Goal: Transaction & Acquisition: Download file/media

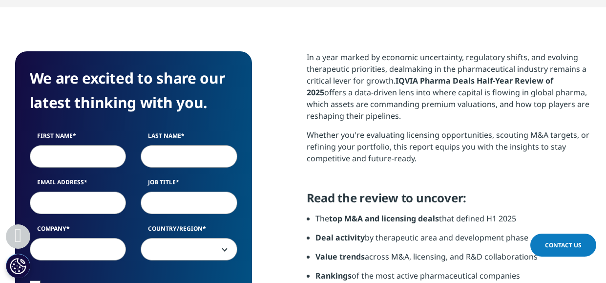
scroll to position [424, 0]
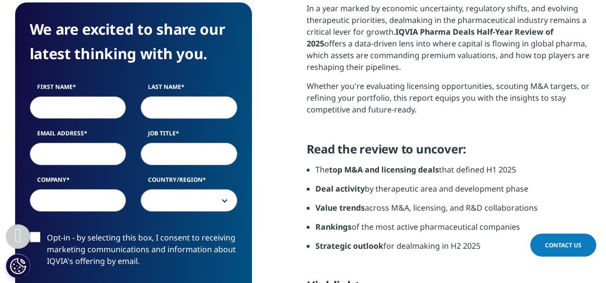
click at [63, 107] on input "First Name" at bounding box center [78, 107] width 97 height 22
type input "[PERSON_NAME]"
type input "[PERSON_NAME][EMAIL_ADDRESS][DOMAIN_NAME]"
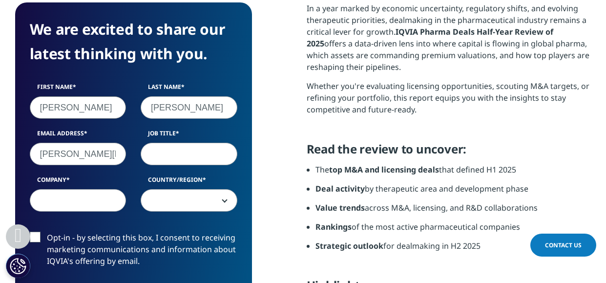
type input "Dir, Business Development"
type input "I-FLI"
select select "[GEOGRAPHIC_DATA]"
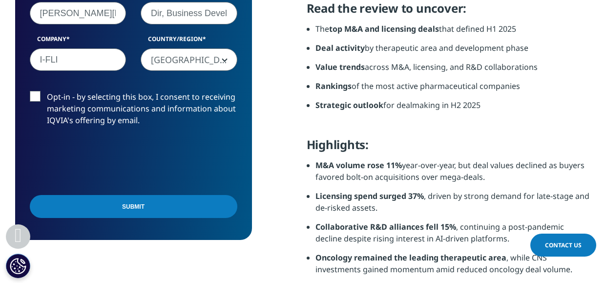
scroll to position [571, 0]
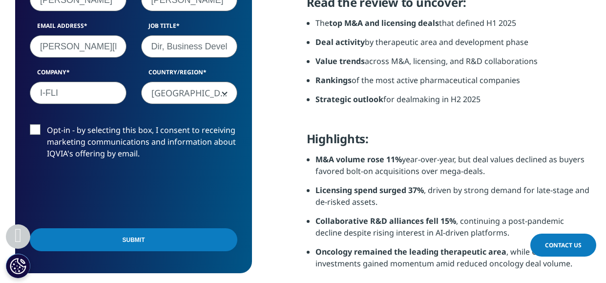
click at [115, 240] on input "Submit" at bounding box center [134, 239] width 208 height 23
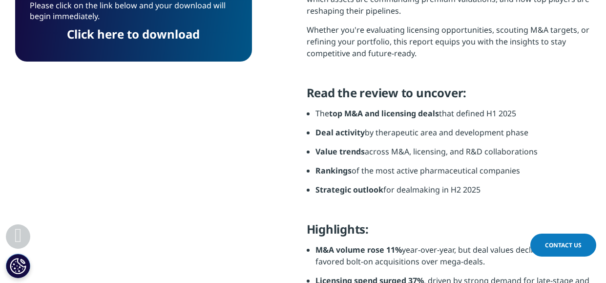
scroll to position [76, 237]
click at [131, 36] on link "Click here to download" at bounding box center [133, 34] width 133 height 16
